Goal: Task Accomplishment & Management: Manage account settings

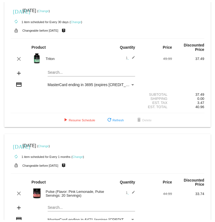
scroll to position [4, 0]
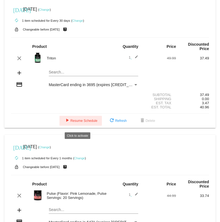
click at [82, 123] on span "play_arrow Resume Schedule" at bounding box center [81, 121] width 34 height 4
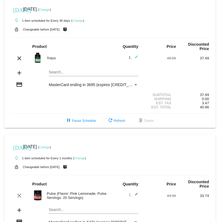
click at [80, 21] on link "Change" at bounding box center [77, 20] width 11 height 3
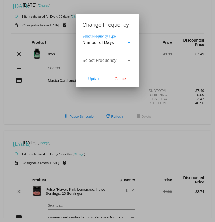
click at [127, 43] on div "Number of Days" at bounding box center [104, 42] width 45 height 5
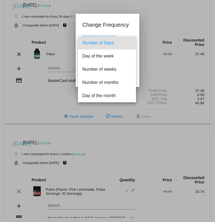
click at [114, 44] on span "Number of Days" at bounding box center [106, 42] width 49 height 13
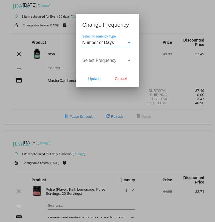
click at [128, 63] on div "Select Frequency" at bounding box center [129, 60] width 5 height 5
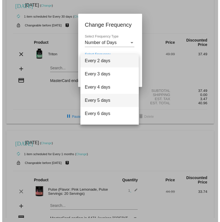
scroll to position [22, 0]
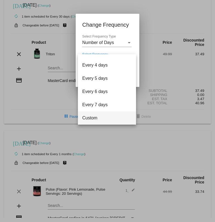
click at [102, 118] on span "Custom" at bounding box center [106, 117] width 49 height 13
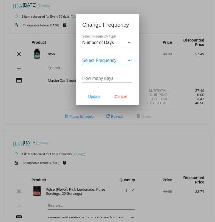
click at [115, 82] on div "How many days" at bounding box center [106, 76] width 49 height 12
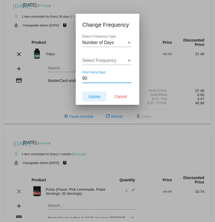
type input "90"
click at [100, 98] on span "Update" at bounding box center [94, 96] width 12 height 4
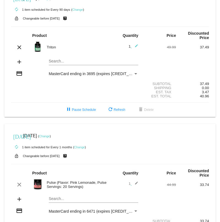
scroll to position [15, 0]
click at [134, 47] on mat-icon "edit" at bounding box center [134, 47] width 7 height 7
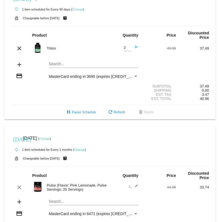
click at [126, 48] on input "2" at bounding box center [127, 48] width 7 height 4
type input "3"
click at [126, 48] on input "3" at bounding box center [127, 48] width 7 height 4
click at [134, 48] on mat-icon "send" at bounding box center [134, 48] width 7 height 7
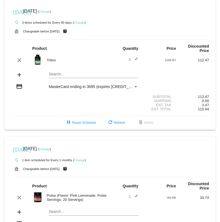
scroll to position [0, 0]
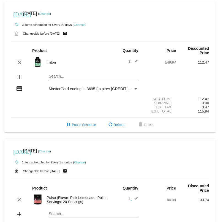
click at [50, 15] on link "Change" at bounding box center [44, 13] width 11 height 3
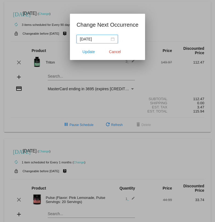
click at [115, 40] on div "[DATE]" at bounding box center [97, 39] width 35 height 6
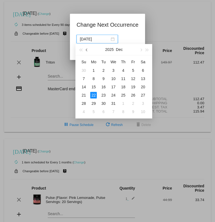
click at [86, 49] on button "button" at bounding box center [87, 49] width 6 height 11
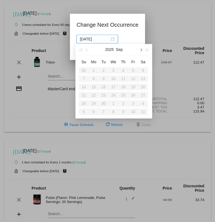
click at [142, 50] on span "button" at bounding box center [141, 50] width 3 height 3
click at [144, 87] on div "18" at bounding box center [143, 87] width 7 height 7
type input "[DATE]"
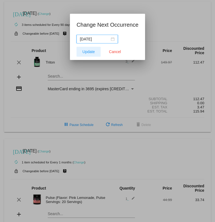
click at [89, 56] on button "Update" at bounding box center [89, 52] width 24 height 10
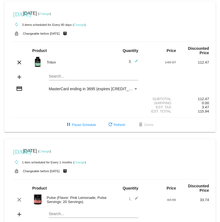
click at [106, 18] on div "[DATE] [DATE] ( Change )" at bounding box center [110, 13] width 198 height 11
